Goal: Information Seeking & Learning: Learn about a topic

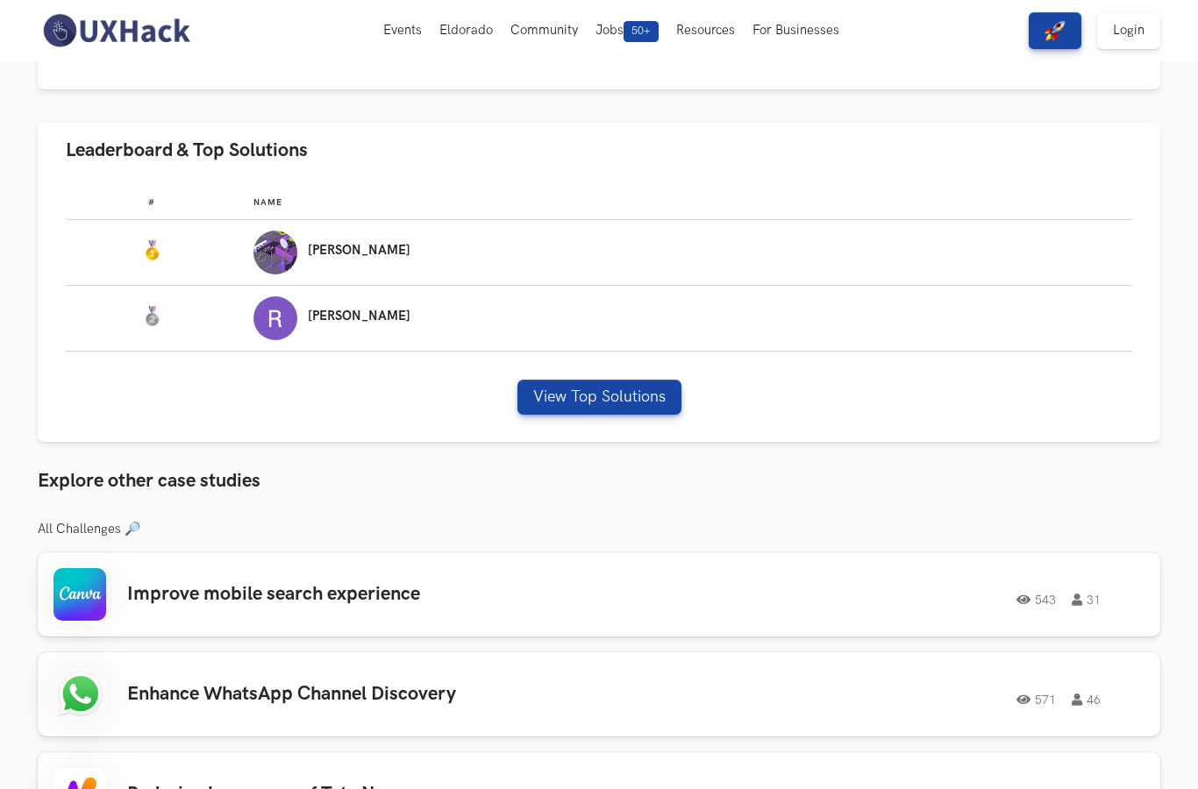
scroll to position [1087, 0]
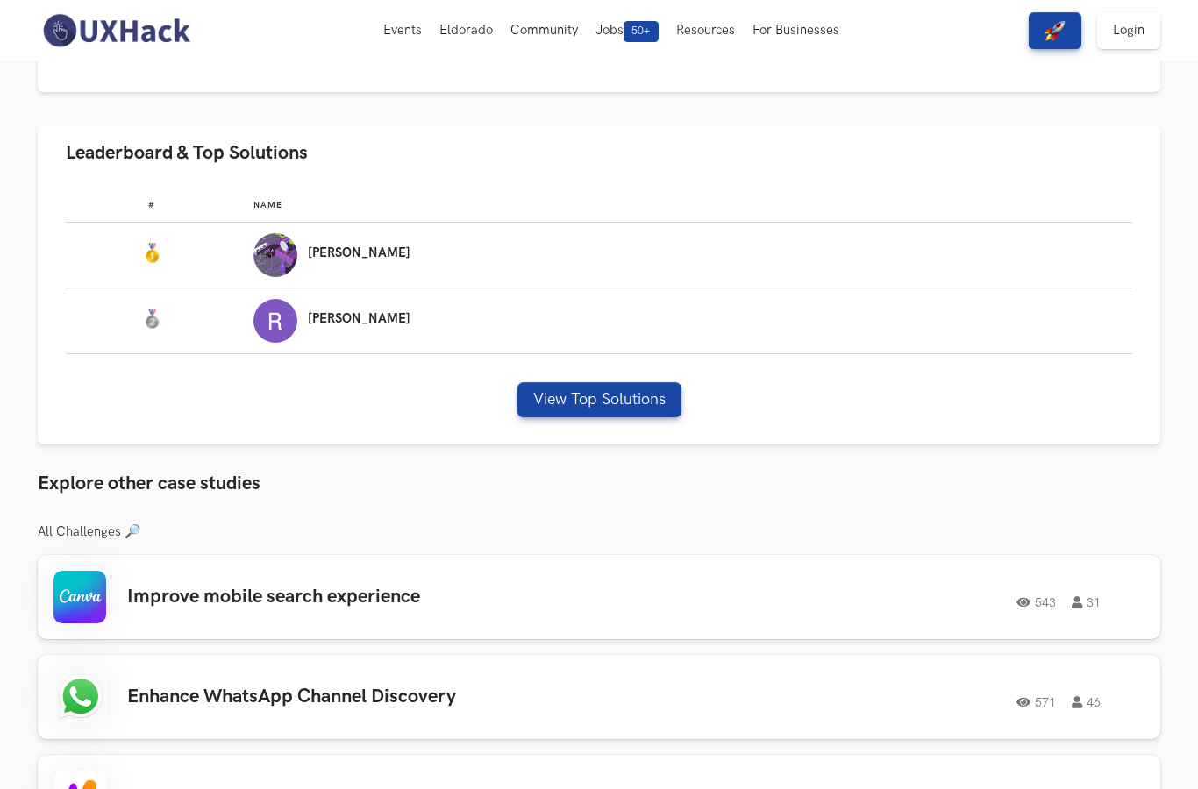
click at [644, 389] on button "View Top Solutions" at bounding box center [599, 399] width 164 height 35
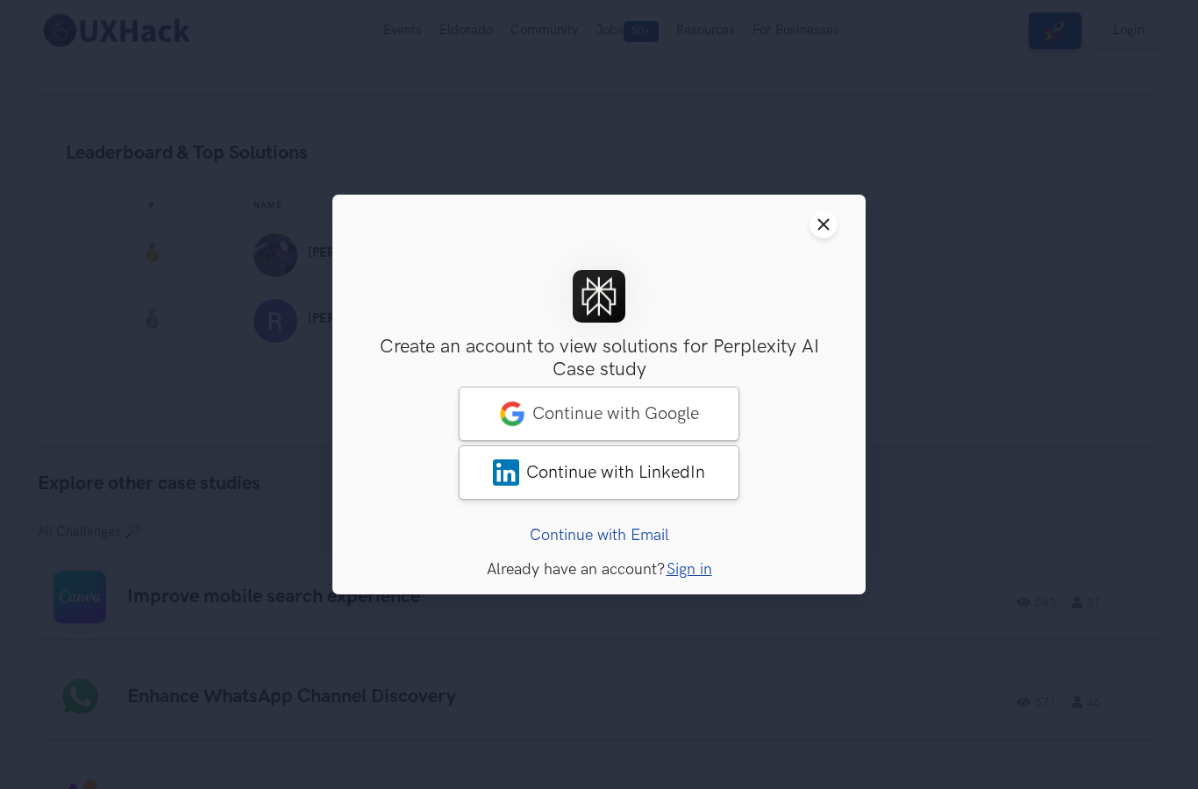
click at [656, 424] on span "Continue with Google" at bounding box center [615, 413] width 167 height 21
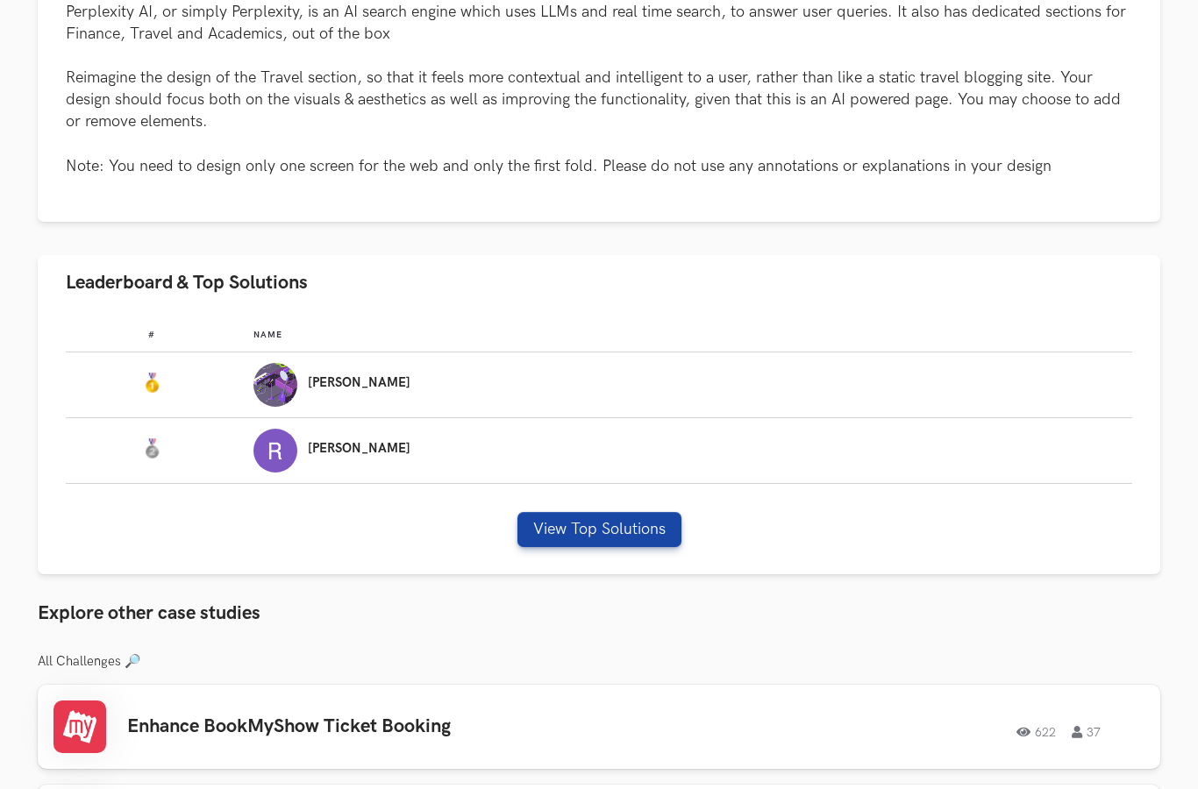
scroll to position [957, 0]
click at [650, 531] on button "View Top Solutions" at bounding box center [599, 530] width 164 height 35
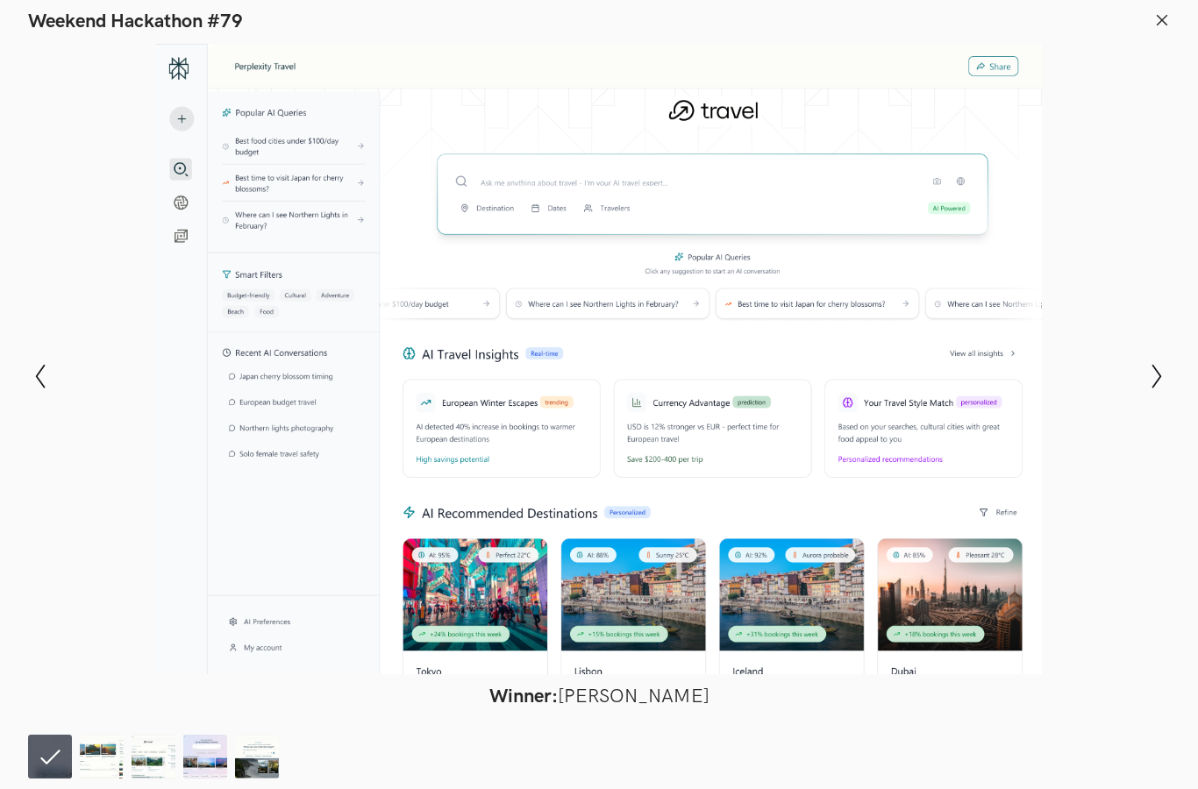
scroll to position [1028, 0]
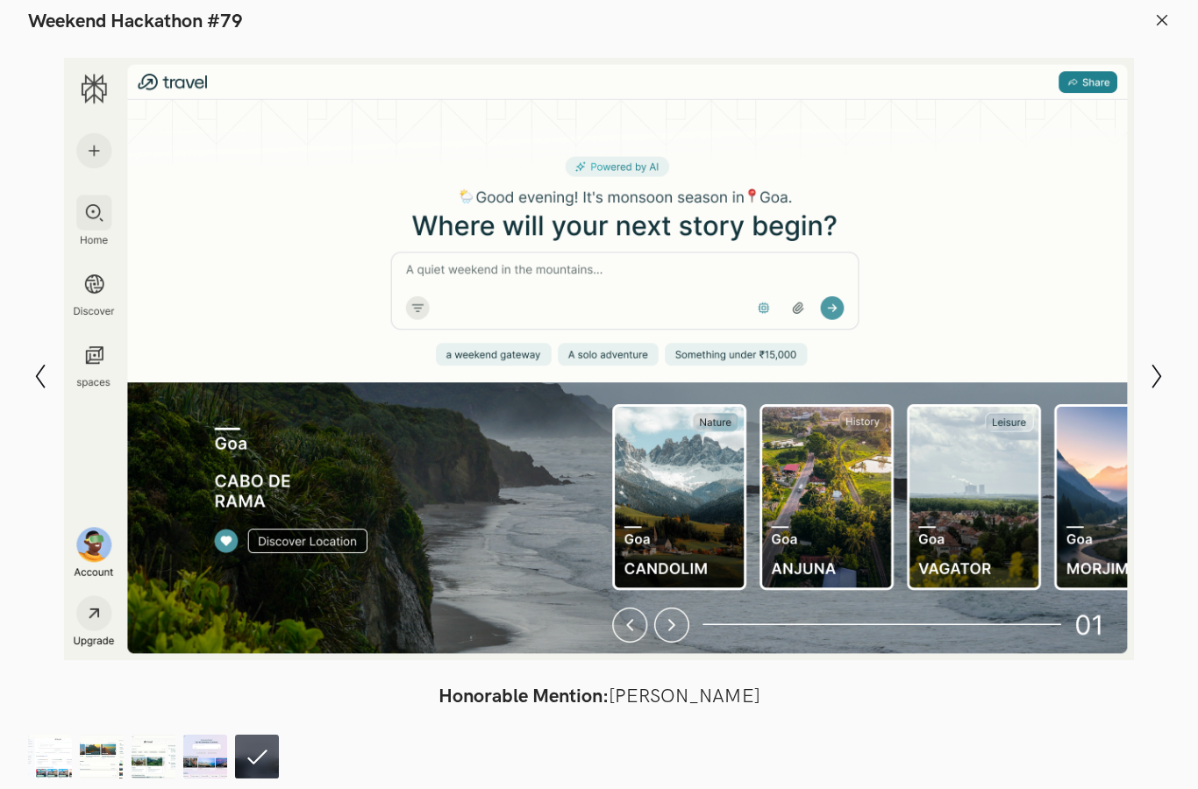
click at [32, 389] on icon "Show previous slide" at bounding box center [40, 376] width 25 height 25
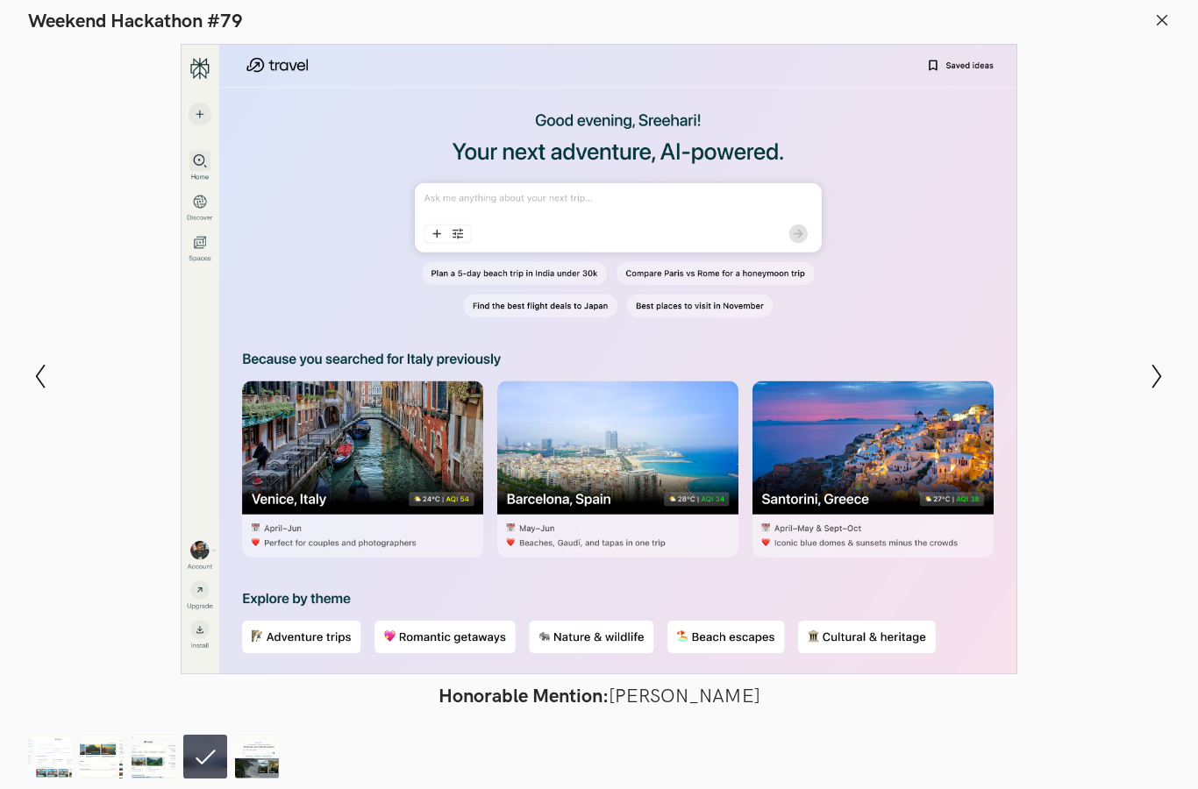
click at [18, 422] on div "Modal Gallery Slideshow Winner: Surajit Dutta Runner-up: Rajib Biswas Honorable…" at bounding box center [599, 376] width 1198 height 686
click at [1162, 389] on icon "Show next slide" at bounding box center [1156, 376] width 25 height 25
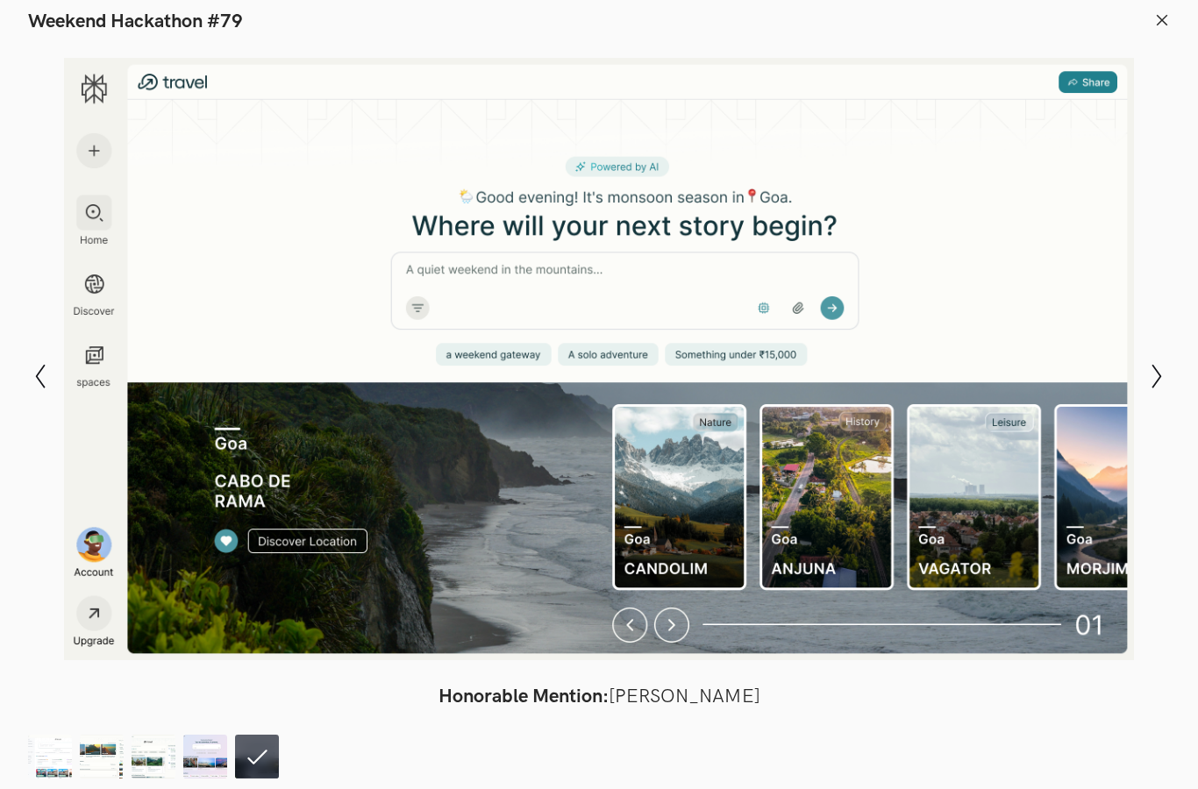
click at [30, 389] on icon "Show previous slide" at bounding box center [40, 376] width 25 height 25
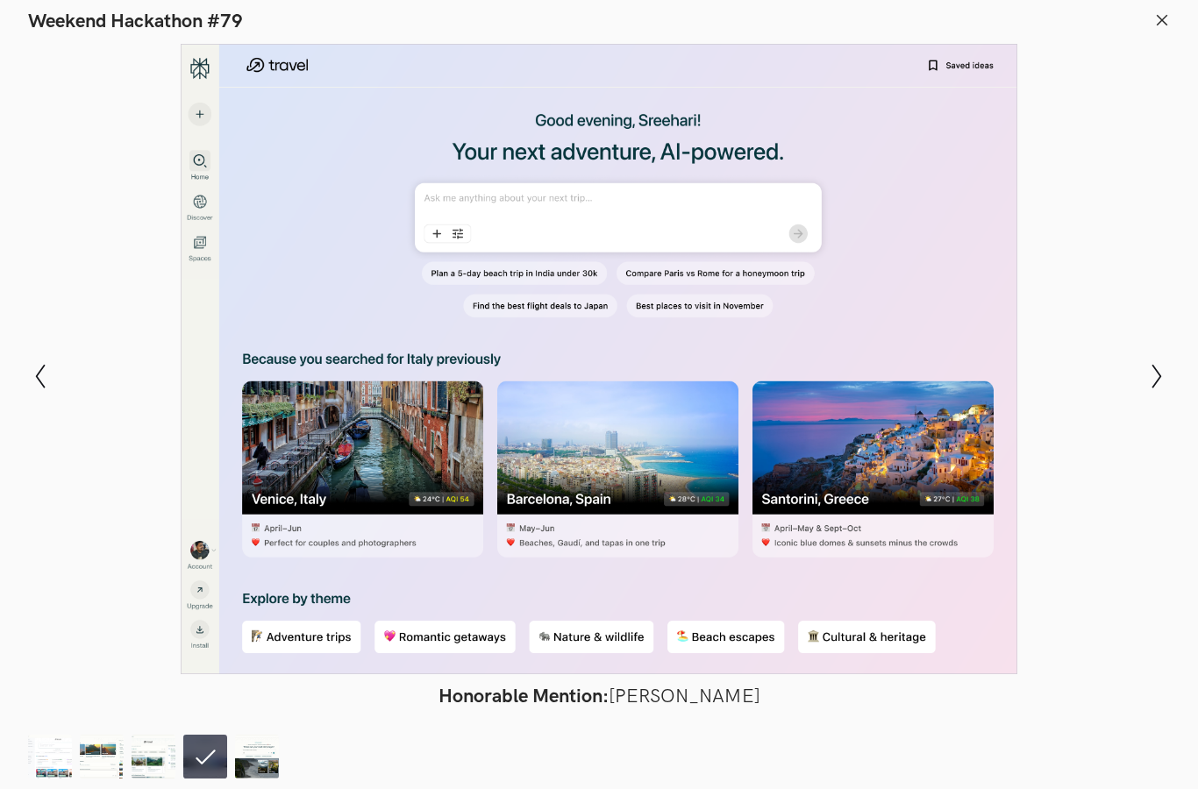
click at [31, 389] on icon "Show previous slide" at bounding box center [40, 376] width 25 height 25
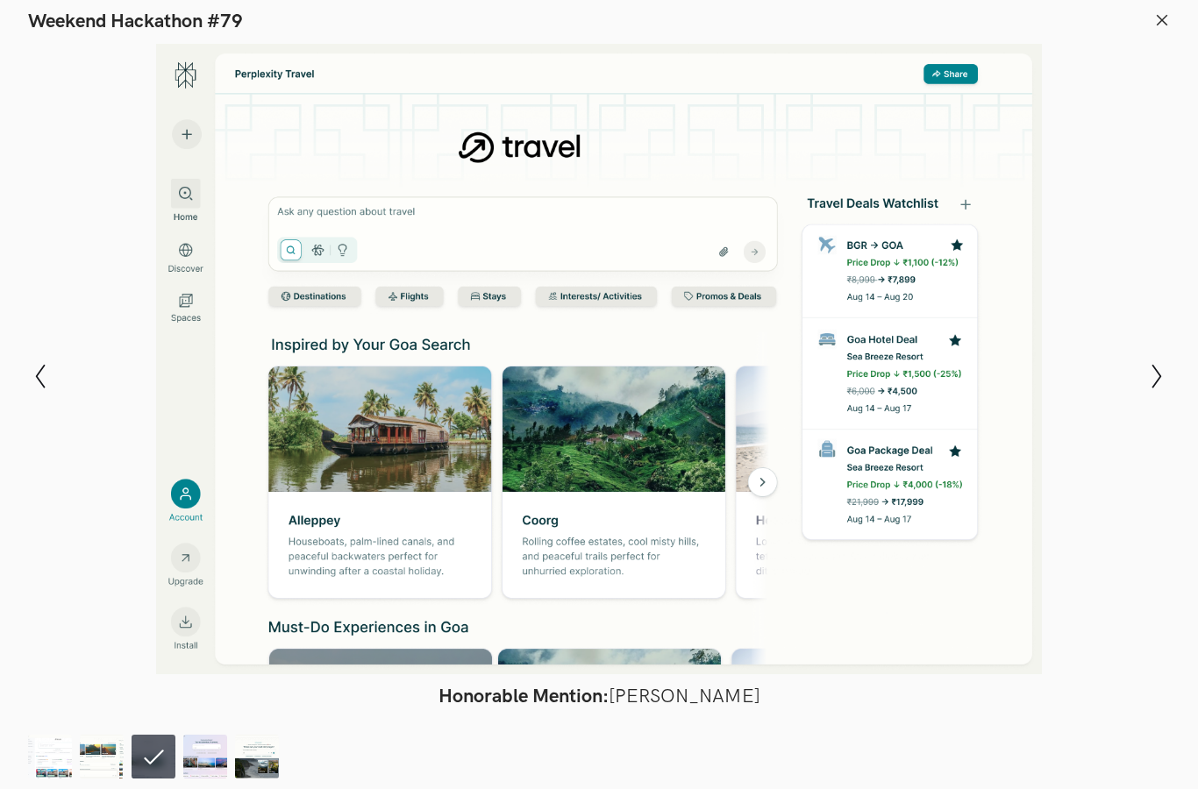
click at [20, 417] on div "Modal Gallery Slideshow Winner: Surajit Dutta Runner-up: Rajib Biswas Honorable…" at bounding box center [599, 376] width 1198 height 686
click at [30, 389] on icon "Show previous slide" at bounding box center [40, 376] width 25 height 25
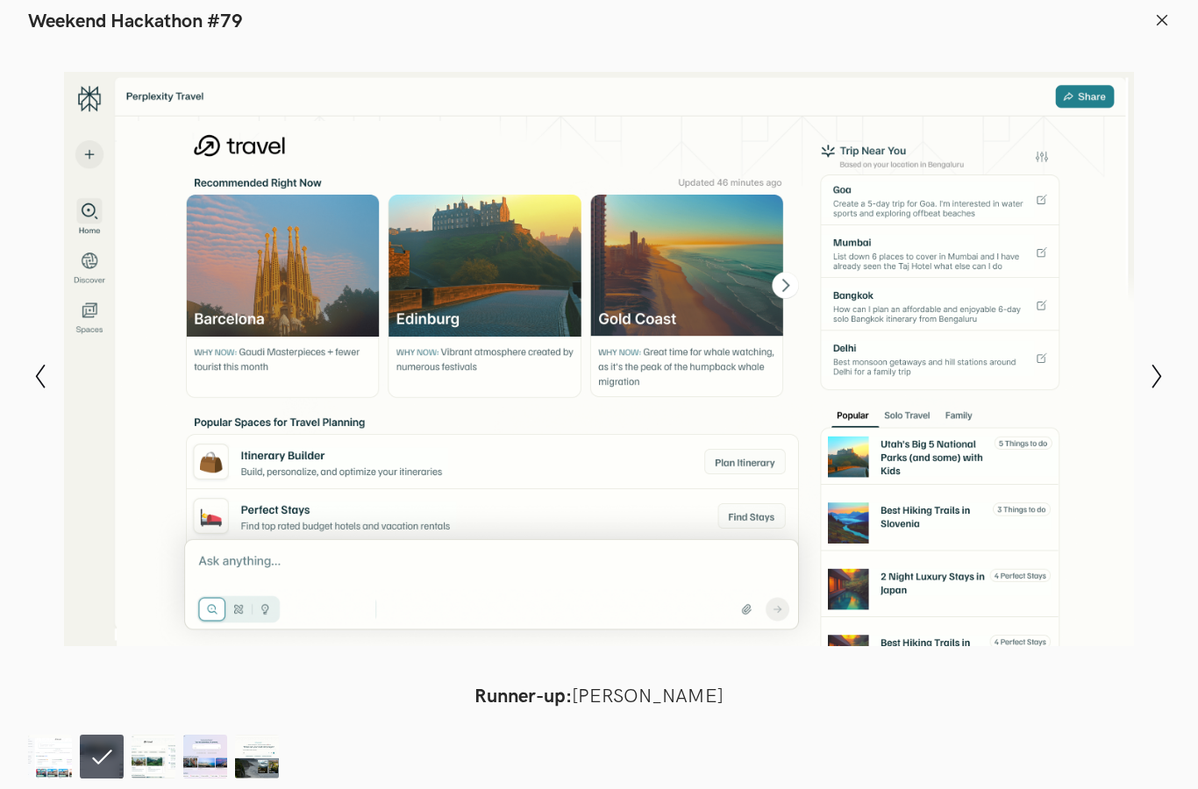
click at [44, 389] on icon at bounding box center [41, 376] width 10 height 25
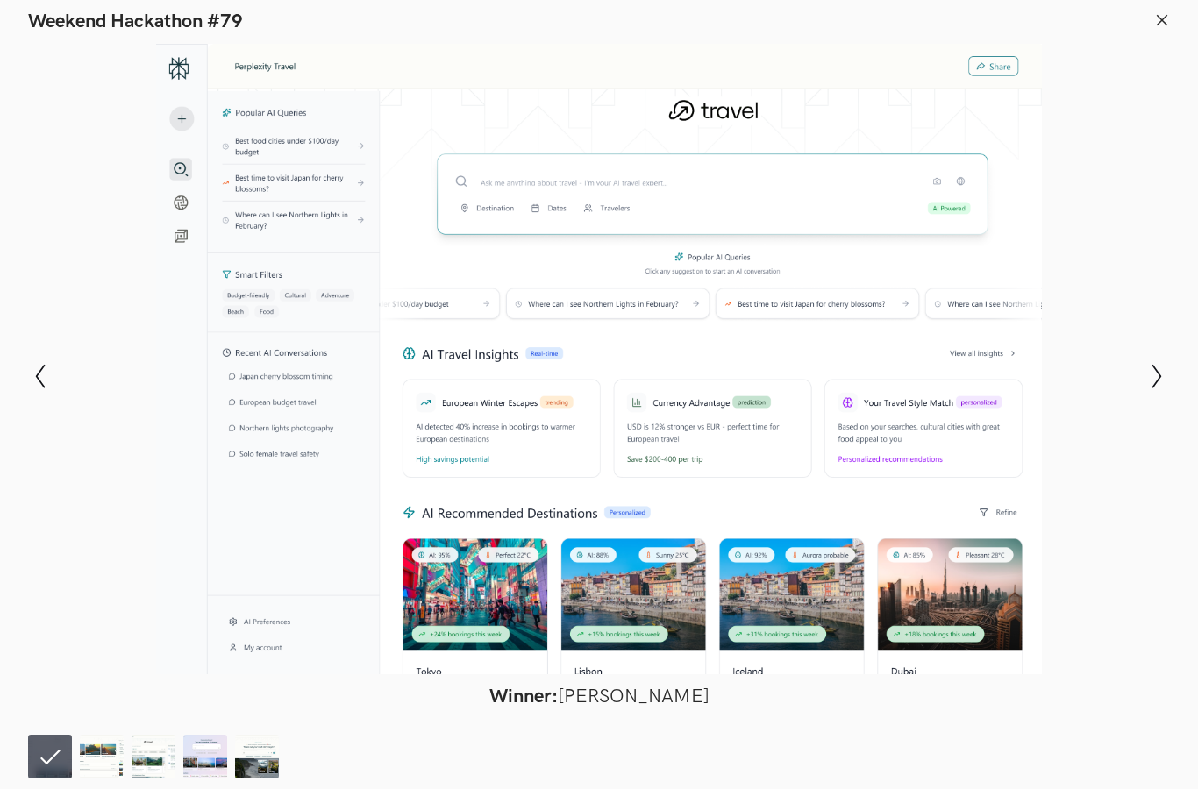
click at [36, 389] on icon "Show previous slide" at bounding box center [40, 376] width 25 height 25
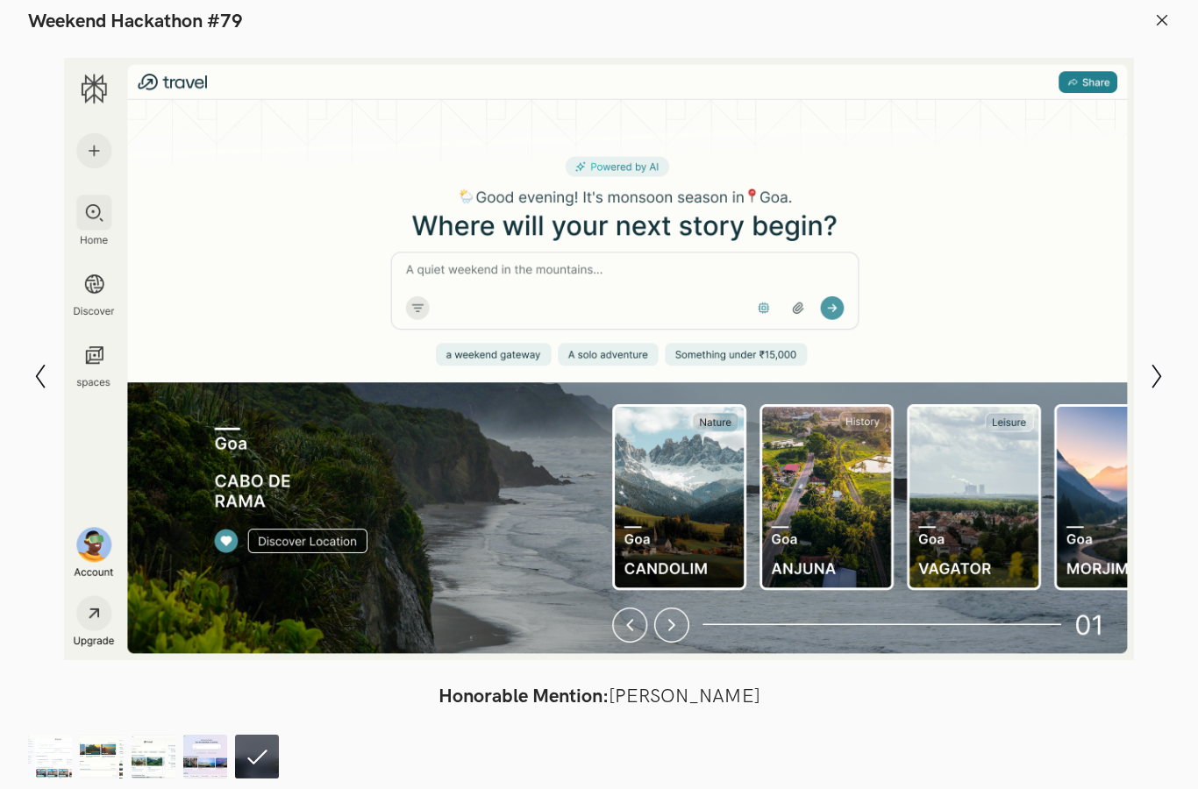
click at [1168, 18] on icon at bounding box center [1162, 20] width 16 height 16
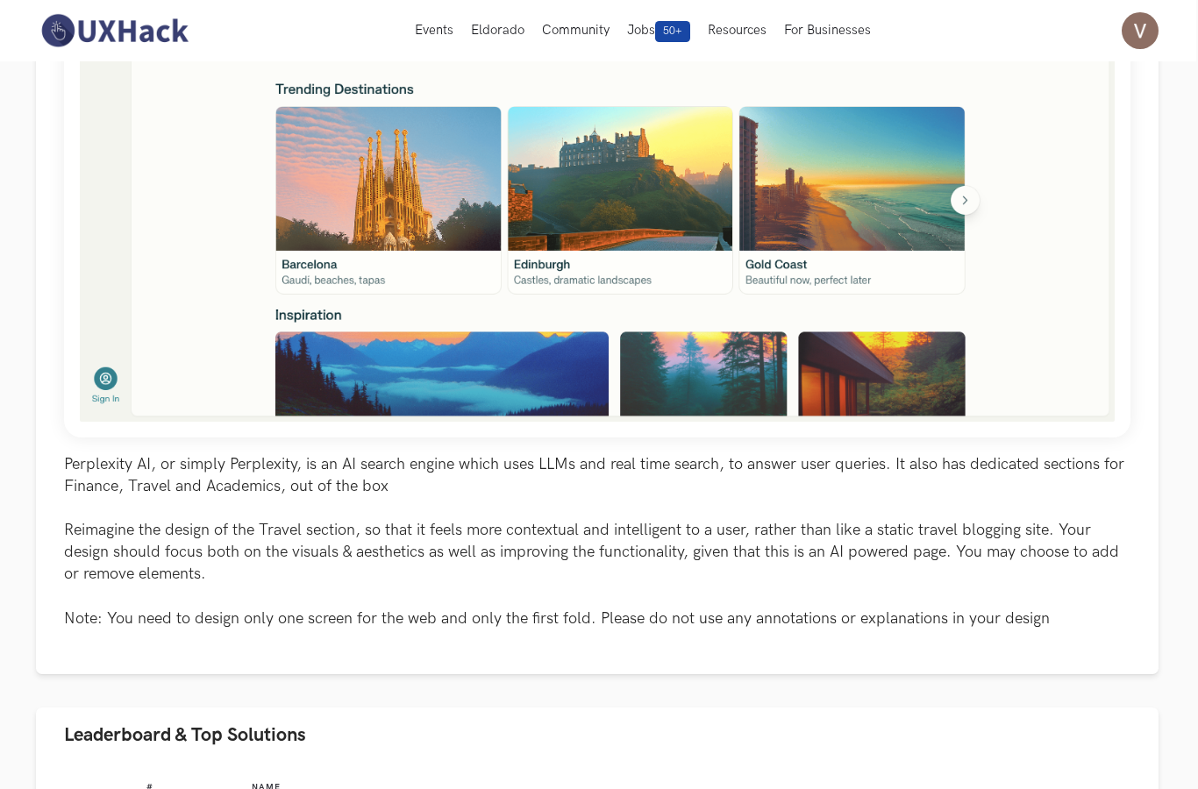
scroll to position [513, 0]
